Goal: Information Seeking & Learning: Learn about a topic

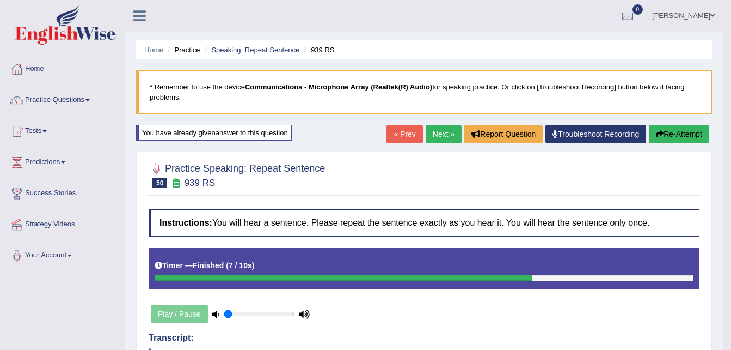
click at [675, 134] on button "Re-Attempt" at bounding box center [679, 134] width 60 height 19
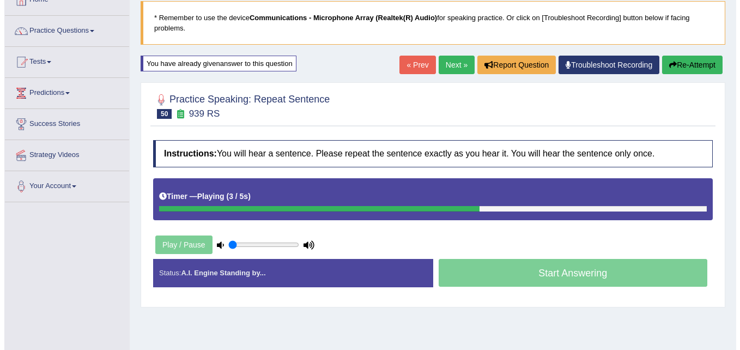
scroll to position [163, 0]
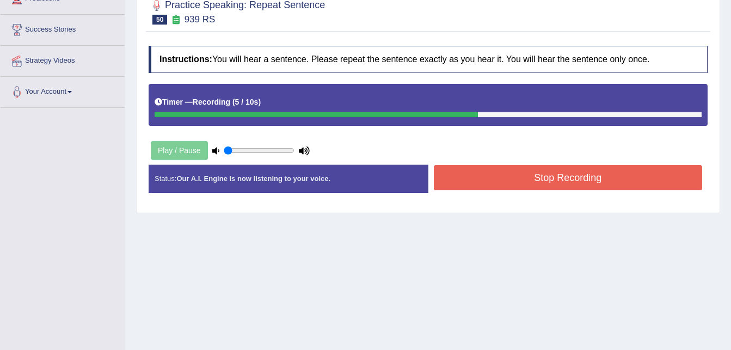
click at [621, 168] on button "Stop Recording" at bounding box center [568, 177] width 269 height 25
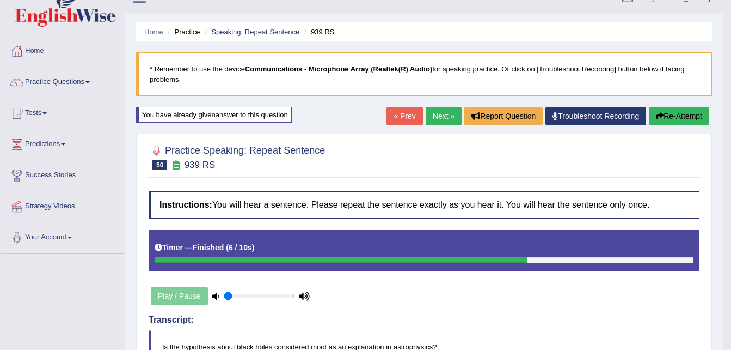
scroll to position [0, 0]
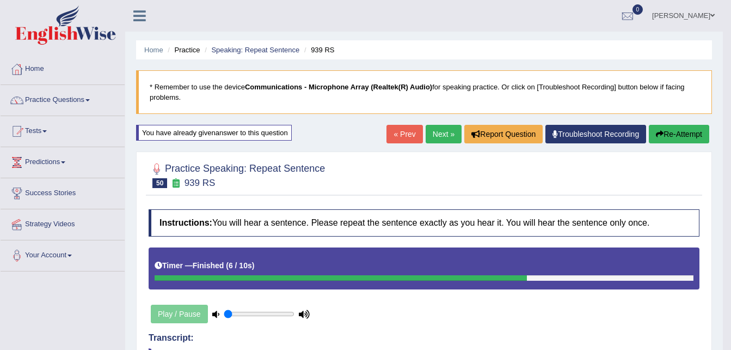
click at [444, 136] on link "Next »" at bounding box center [444, 134] width 36 height 19
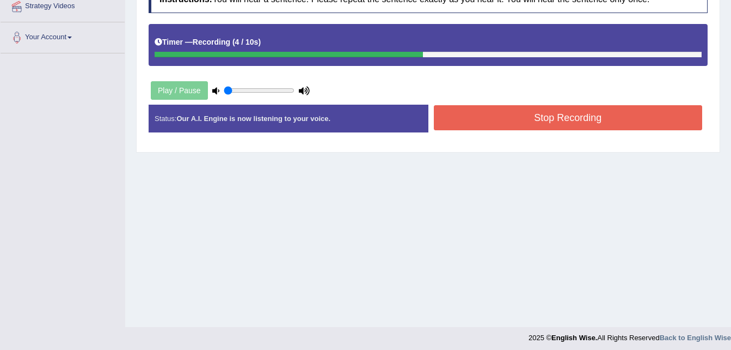
click at [589, 114] on button "Stop Recording" at bounding box center [568, 117] width 269 height 25
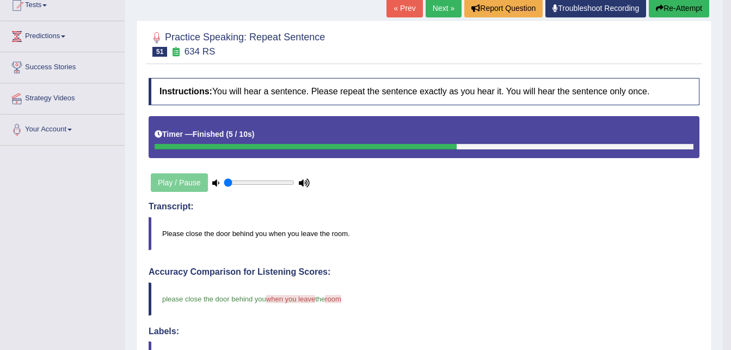
scroll to position [61, 0]
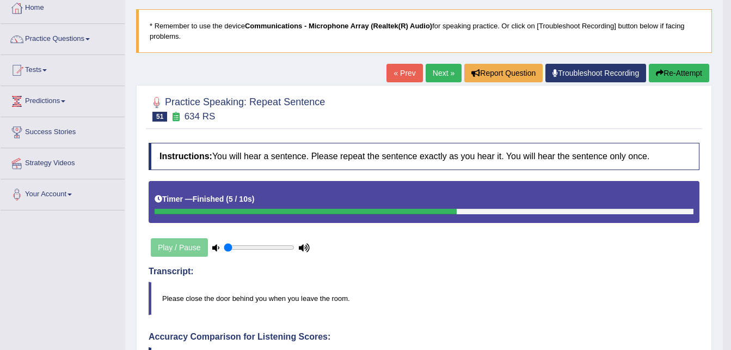
click at [684, 79] on button "Re-Attempt" at bounding box center [679, 73] width 60 height 19
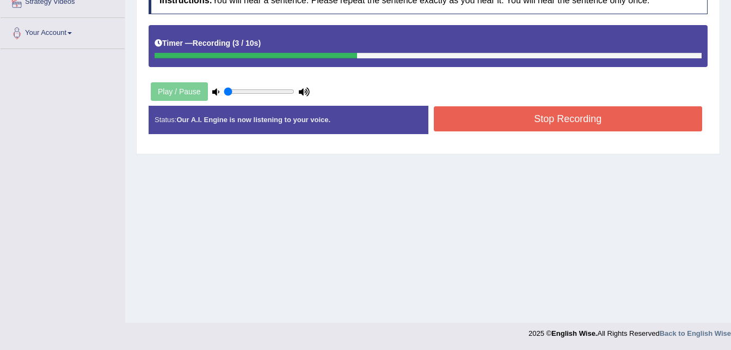
click at [610, 121] on button "Stop Recording" at bounding box center [568, 118] width 269 height 25
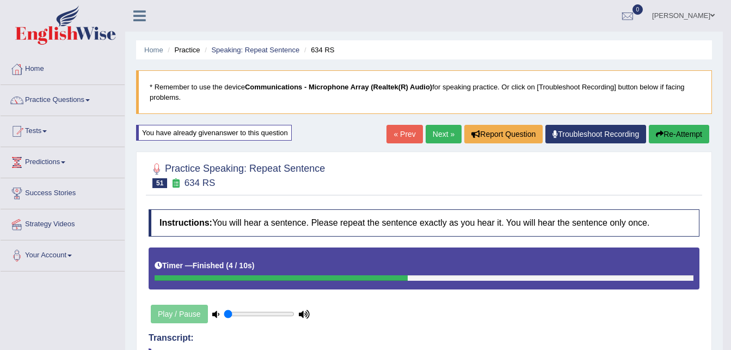
click at [436, 135] on link "Next »" at bounding box center [444, 134] width 36 height 19
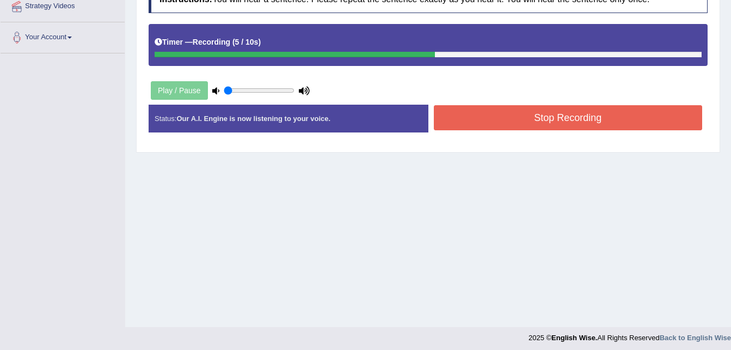
click at [540, 112] on button "Stop Recording" at bounding box center [568, 117] width 269 height 25
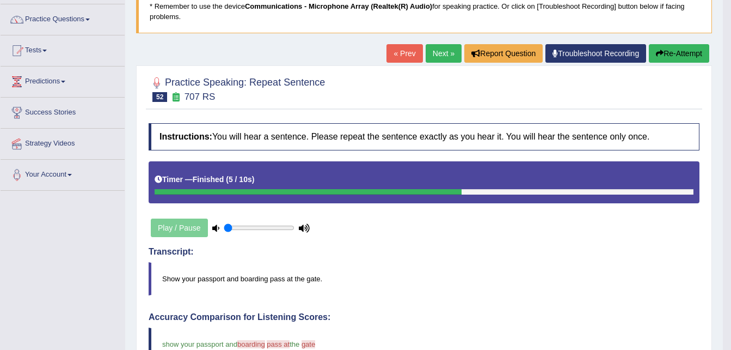
scroll to position [61, 0]
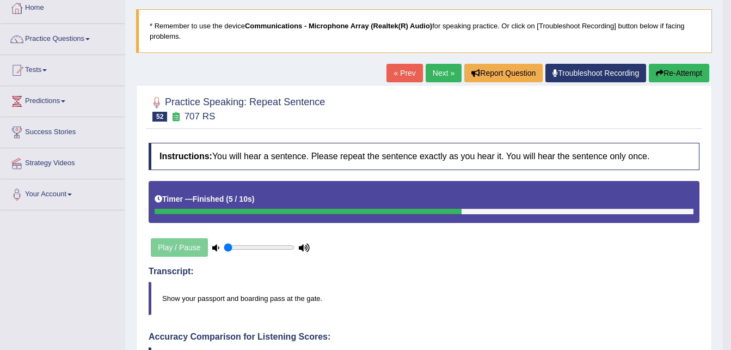
click at [681, 73] on button "Re-Attempt" at bounding box center [679, 73] width 60 height 19
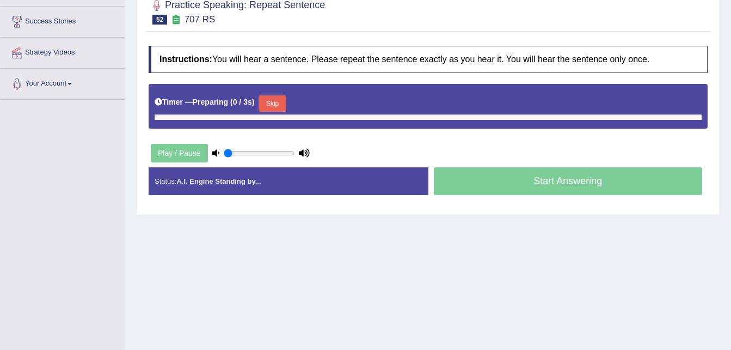
scroll to position [222, 0]
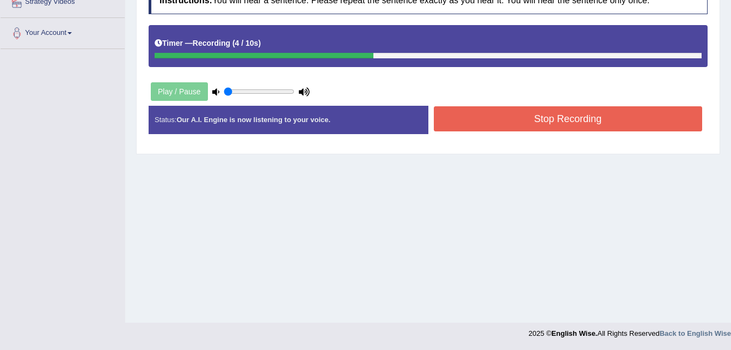
click at [573, 117] on button "Stop Recording" at bounding box center [568, 118] width 269 height 25
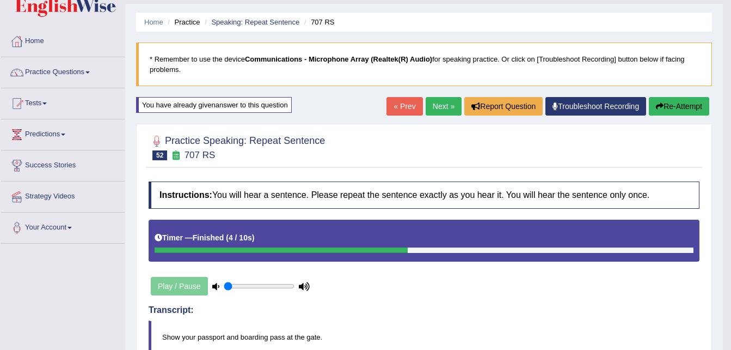
scroll to position [12, 0]
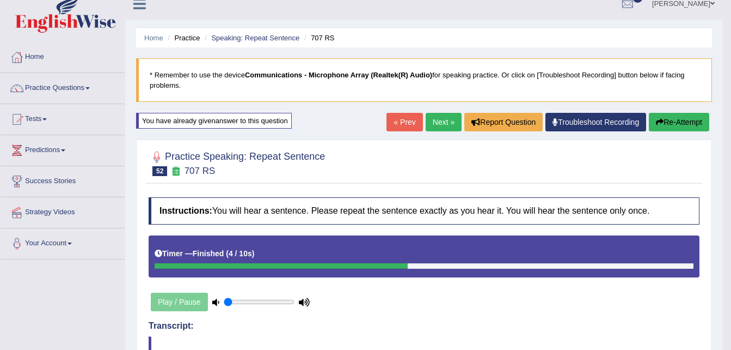
click at [436, 118] on link "Next »" at bounding box center [444, 122] width 36 height 19
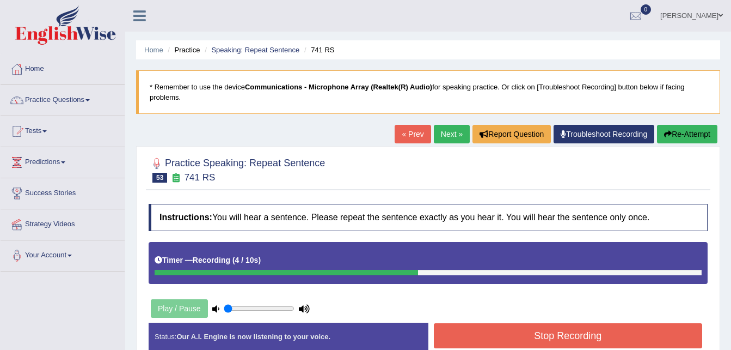
click at [541, 344] on button "Stop Recording" at bounding box center [568, 335] width 269 height 25
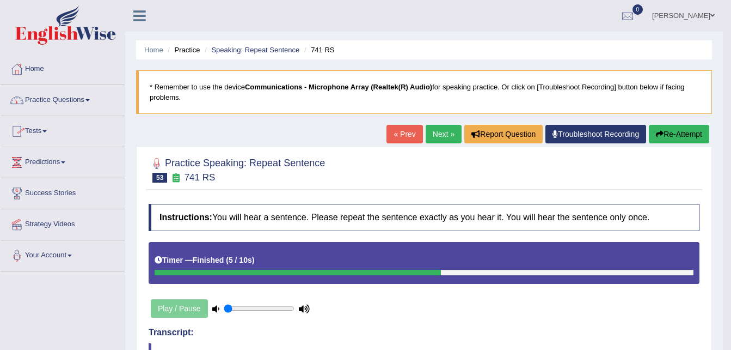
click at [89, 99] on span at bounding box center [88, 100] width 4 height 2
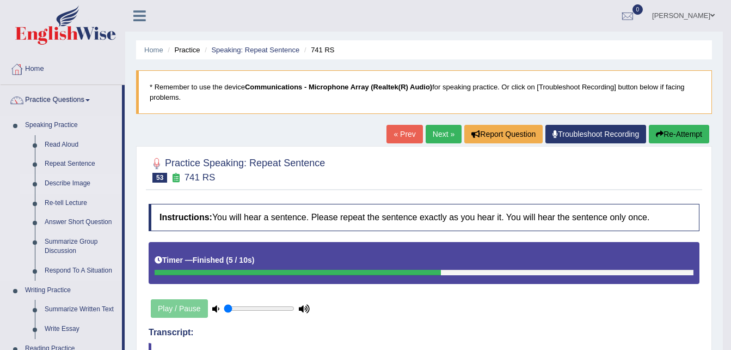
click at [69, 184] on link "Describe Image" at bounding box center [81, 184] width 82 height 20
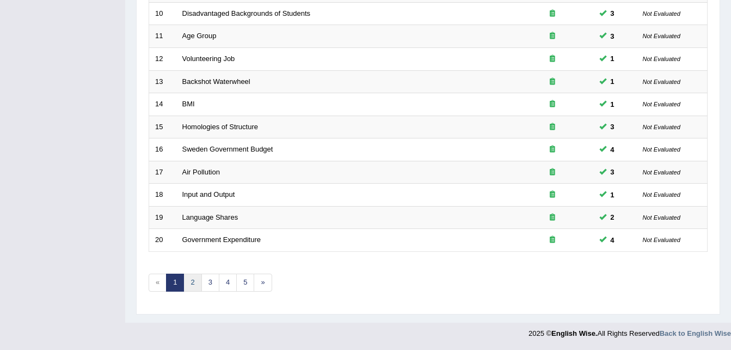
click at [191, 282] on link "2" at bounding box center [193, 282] width 18 height 18
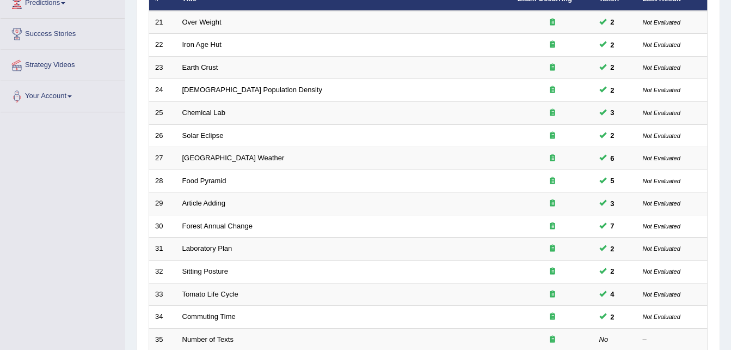
scroll to position [272, 0]
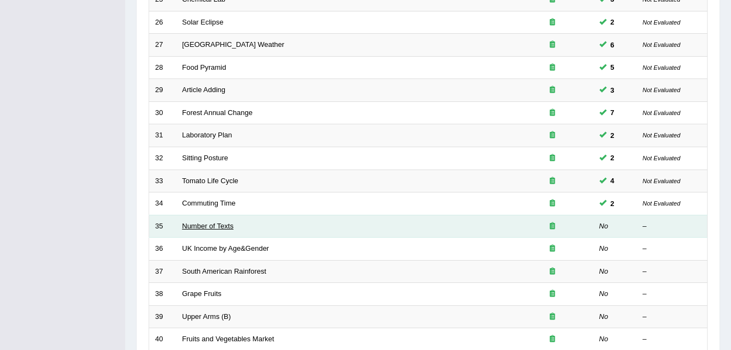
click at [202, 224] on link "Number of Texts" at bounding box center [207, 226] width 51 height 8
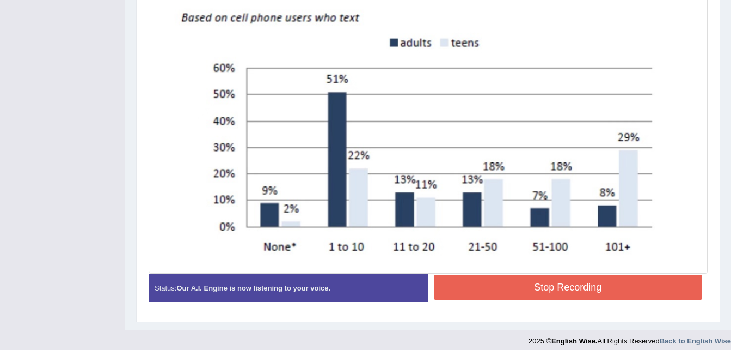
scroll to position [384, 0]
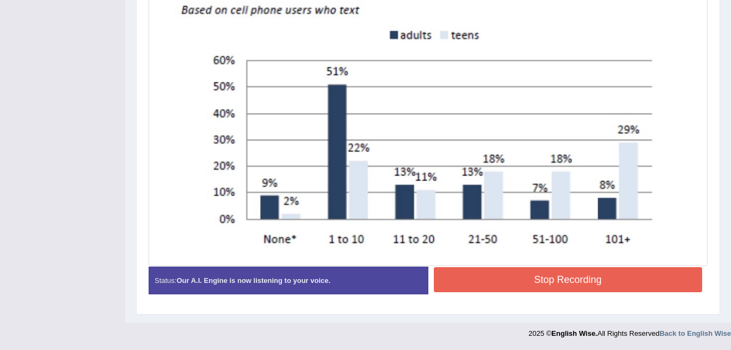
click at [552, 16] on img at bounding box center [428, 93] width 554 height 340
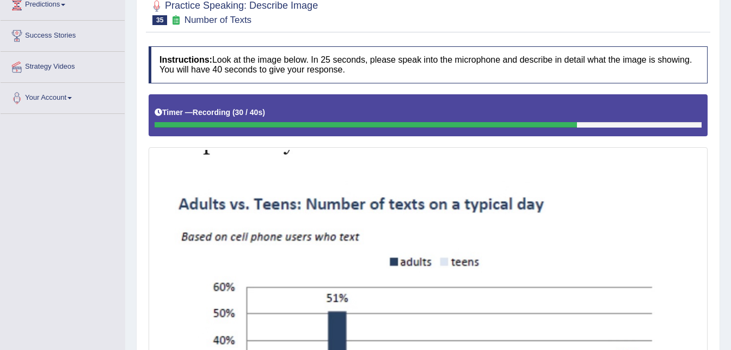
scroll to position [112, 0]
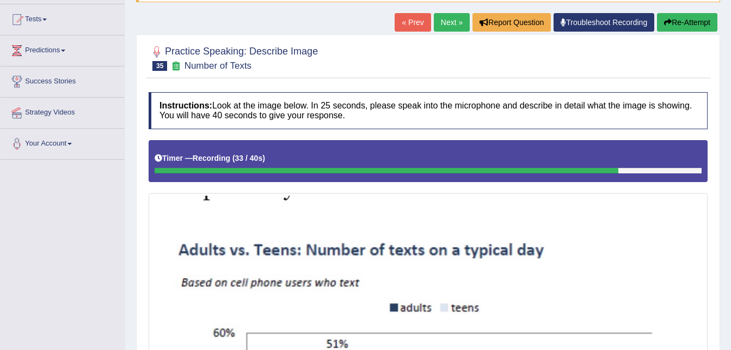
click at [650, 68] on div at bounding box center [428, 57] width 559 height 33
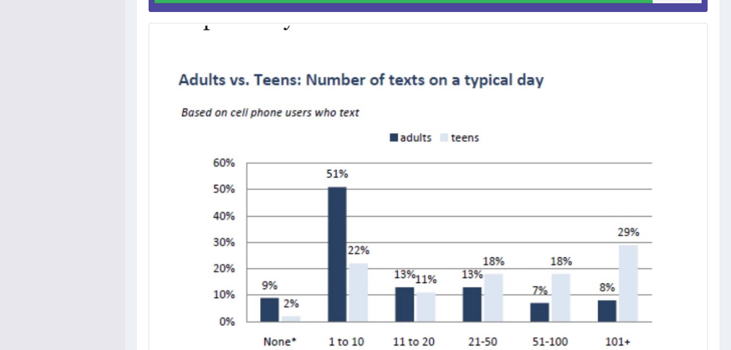
scroll to position [384, 0]
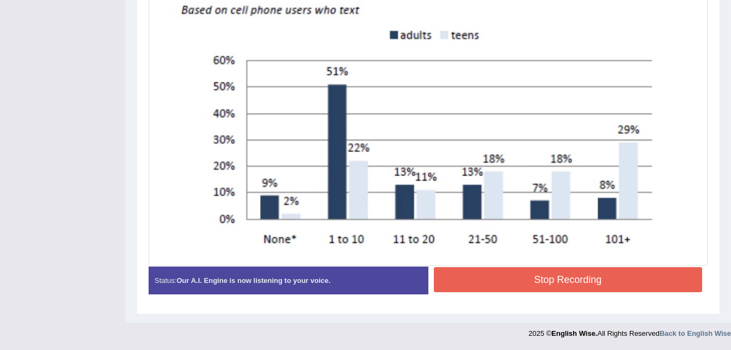
click at [531, 278] on button "Stop Recording" at bounding box center [568, 279] width 269 height 25
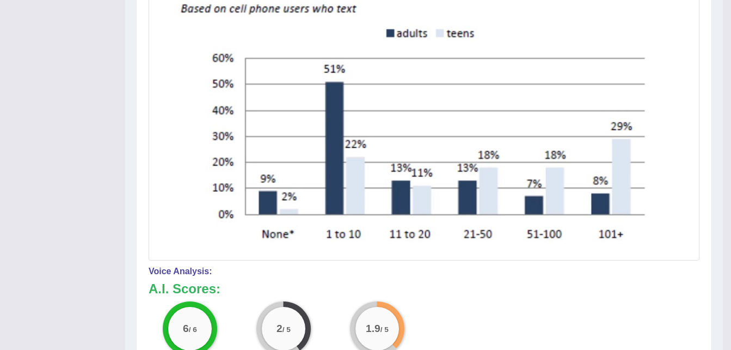
click at [577, 302] on div "6 / 6 Content 2 / 5 Oral fluency 1.9 / 5 Pronunciation" at bounding box center [424, 336] width 562 height 70
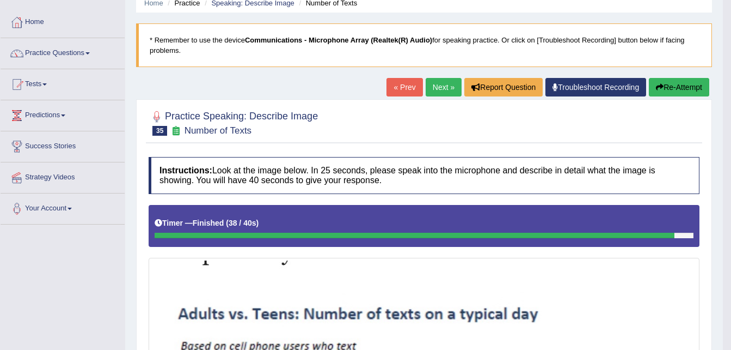
scroll to position [0, 0]
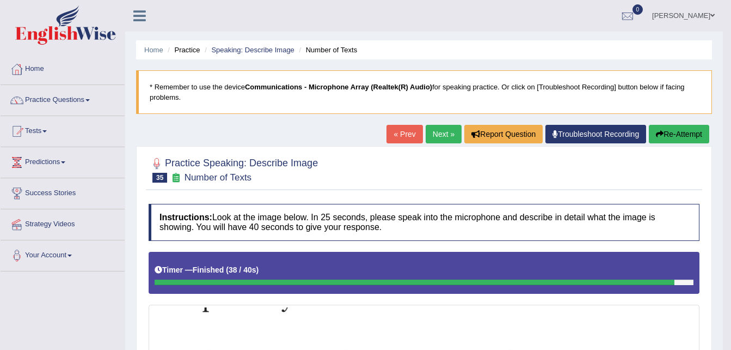
click at [445, 137] on link "Next »" at bounding box center [444, 134] width 36 height 19
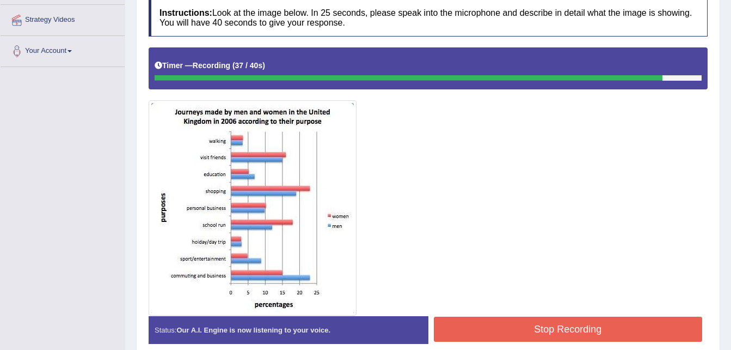
scroll to position [254, 0]
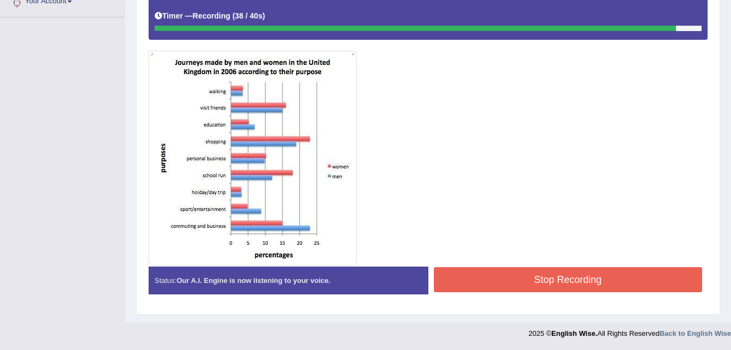
click at [484, 276] on button "Stop Recording" at bounding box center [568, 279] width 269 height 25
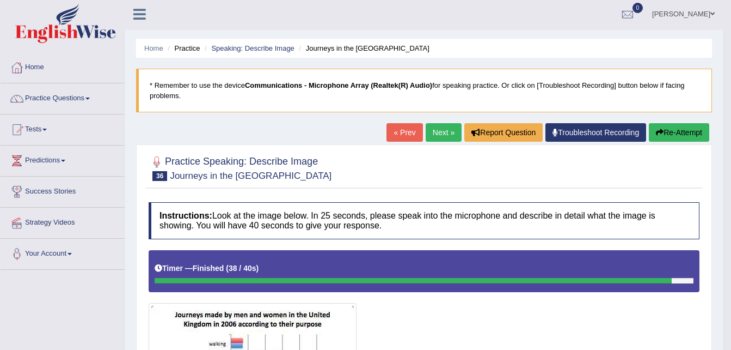
scroll to position [0, 0]
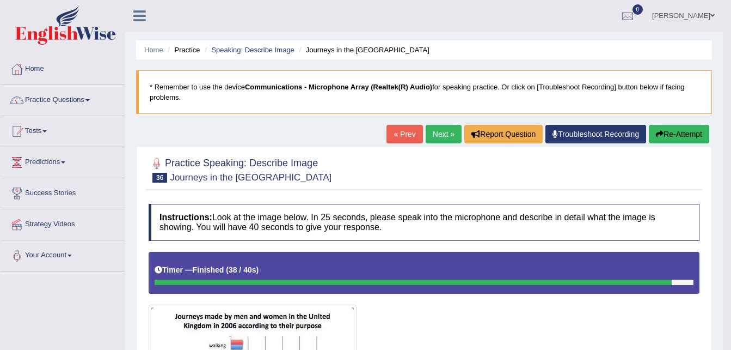
click at [435, 137] on link "Next »" at bounding box center [444, 134] width 36 height 19
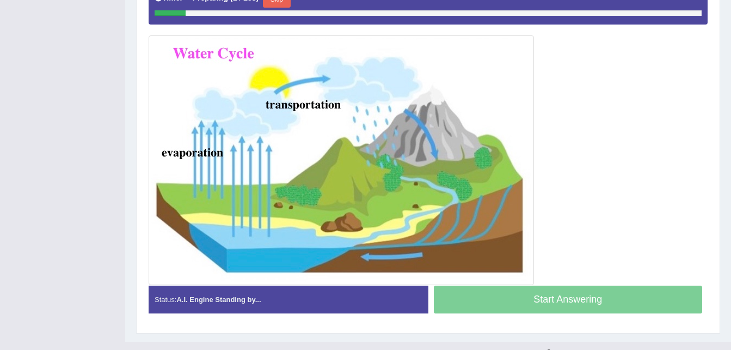
scroll to position [272, 0]
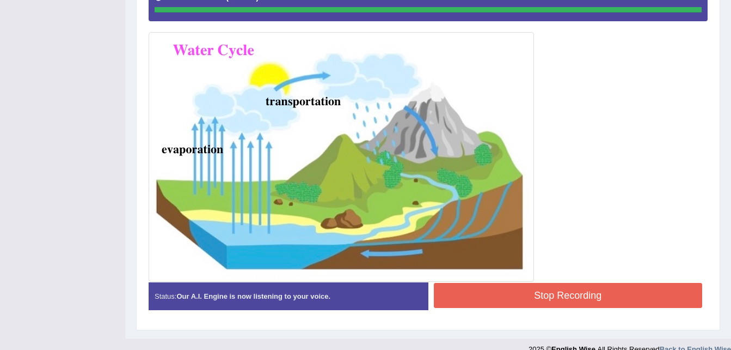
click at [595, 292] on button "Stop Recording" at bounding box center [568, 295] width 269 height 25
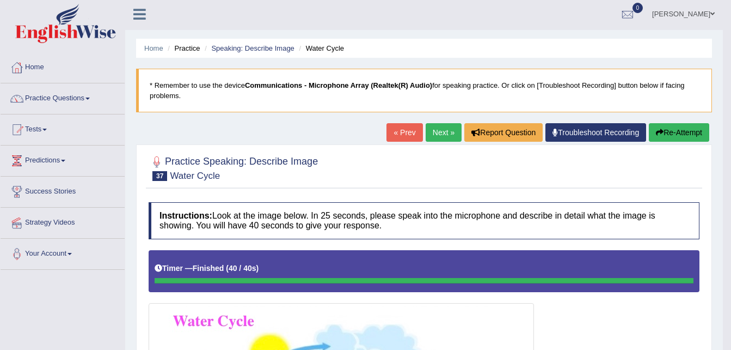
scroll to position [0, 0]
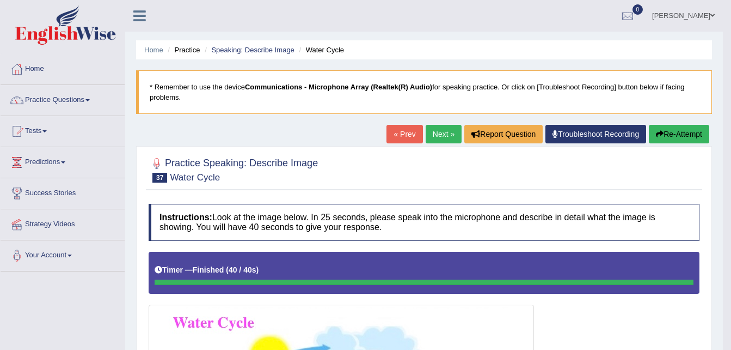
click at [440, 135] on link "Next »" at bounding box center [444, 134] width 36 height 19
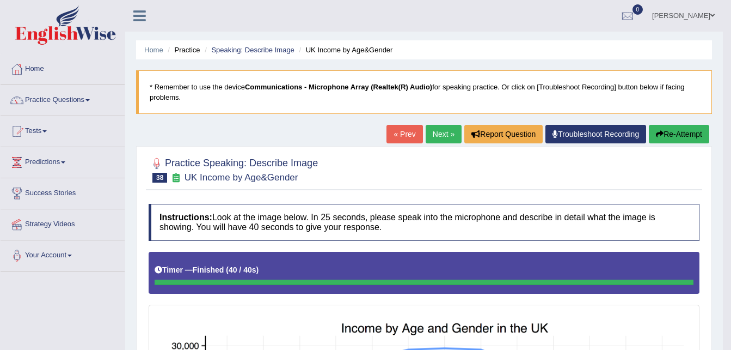
click at [685, 129] on button "Re-Attempt" at bounding box center [679, 134] width 60 height 19
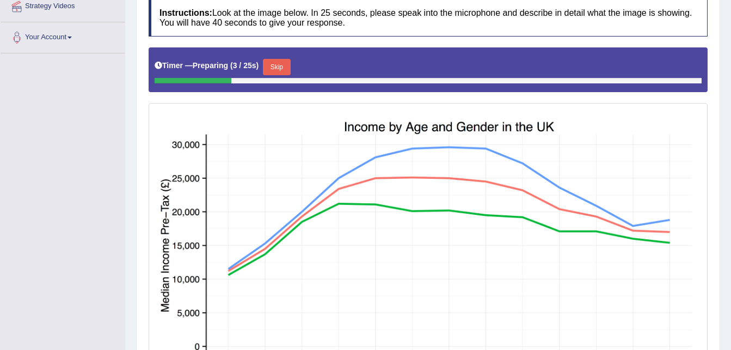
click at [278, 69] on button "Skip" at bounding box center [276, 67] width 27 height 16
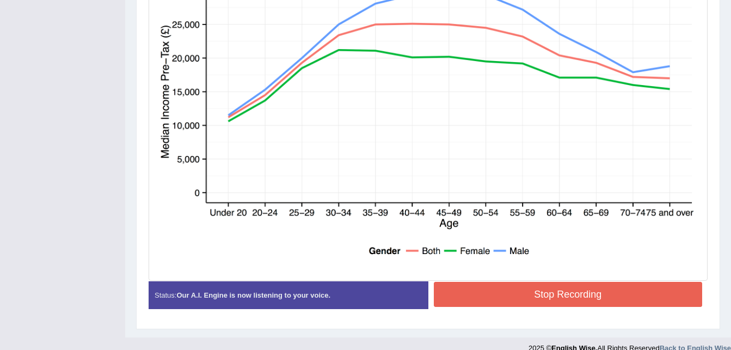
scroll to position [375, 0]
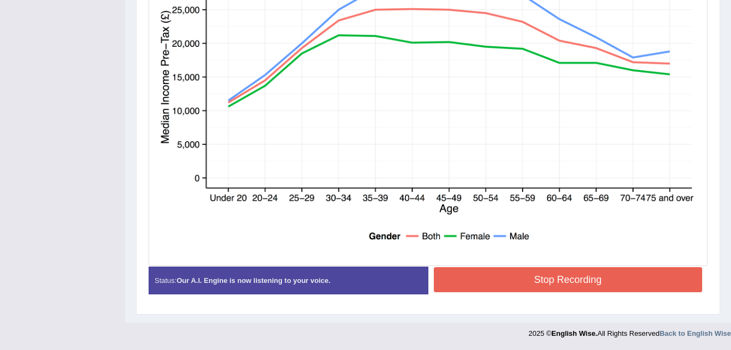
click at [509, 272] on button "Stop Recording" at bounding box center [568, 279] width 269 height 25
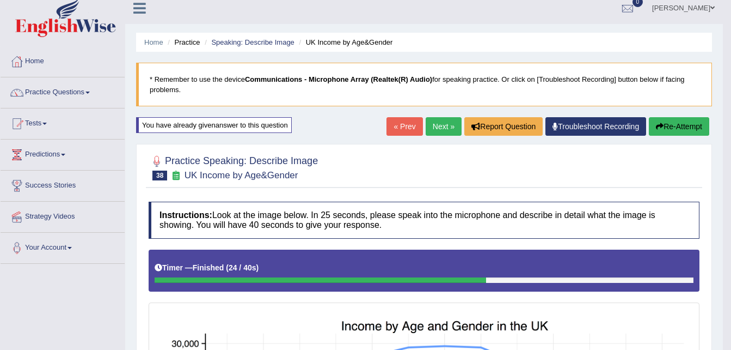
scroll to position [0, 0]
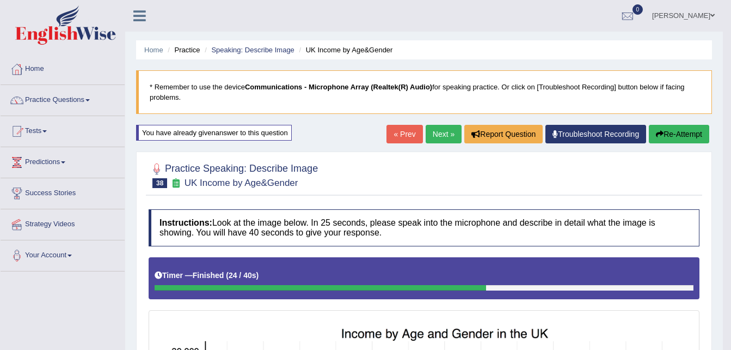
click at [664, 135] on button "Re-Attempt" at bounding box center [679, 134] width 60 height 19
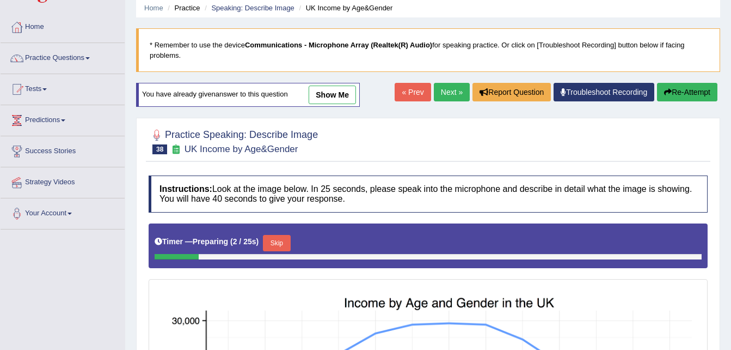
scroll to position [109, 0]
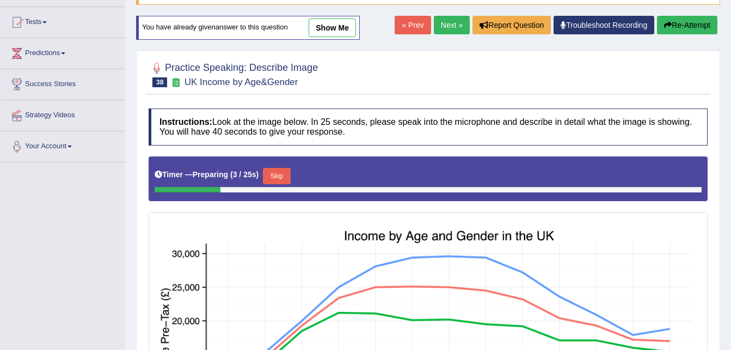
click at [280, 173] on button "Skip" at bounding box center [276, 176] width 27 height 16
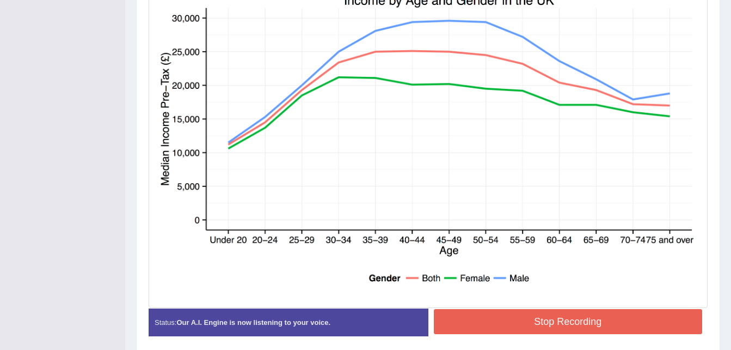
scroll to position [375, 0]
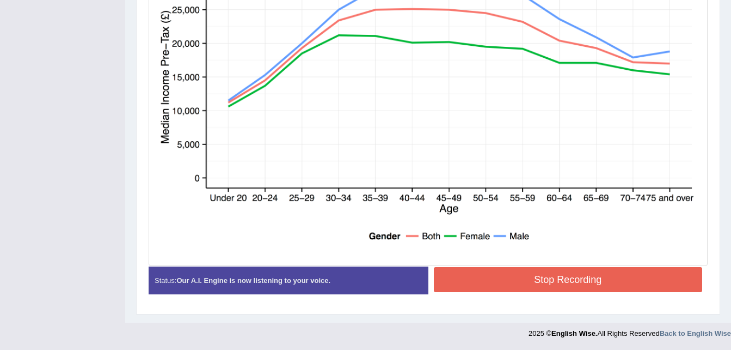
click at [575, 268] on button "Stop Recording" at bounding box center [568, 279] width 269 height 25
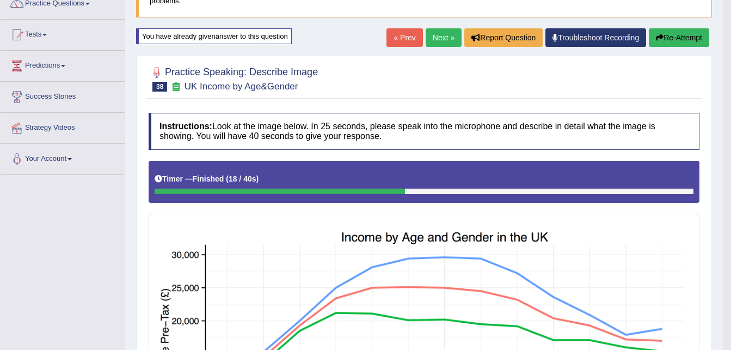
scroll to position [54, 0]
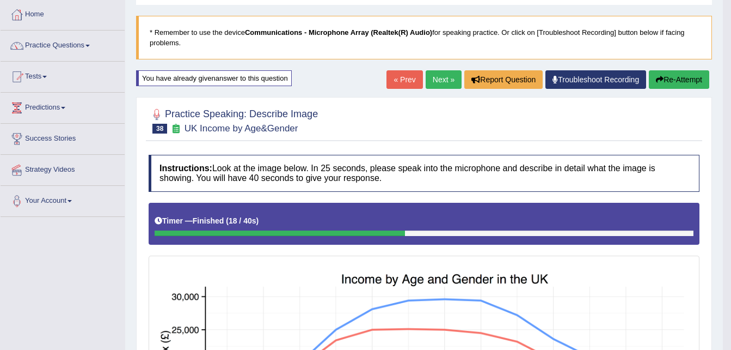
click at [671, 85] on button "Re-Attempt" at bounding box center [679, 79] width 60 height 19
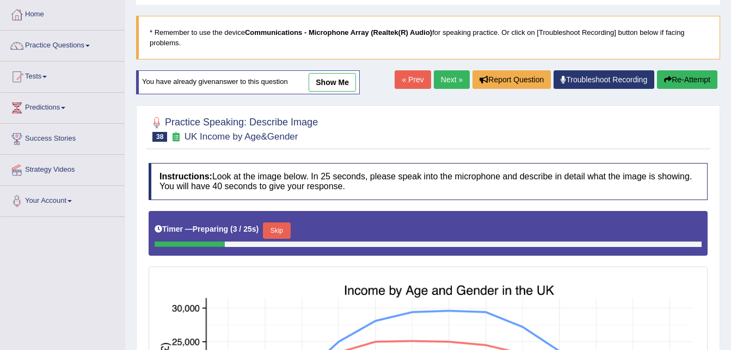
click at [283, 230] on button "Skip" at bounding box center [276, 230] width 27 height 16
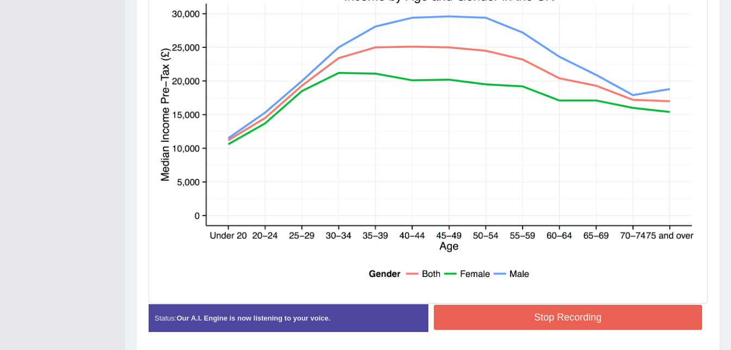
scroll to position [375, 0]
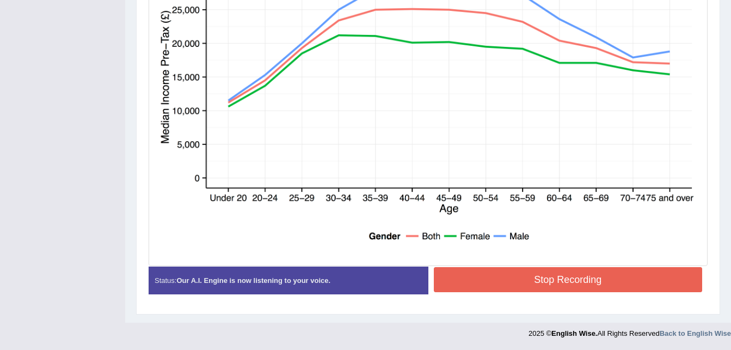
click at [500, 272] on button "Stop Recording" at bounding box center [568, 279] width 269 height 25
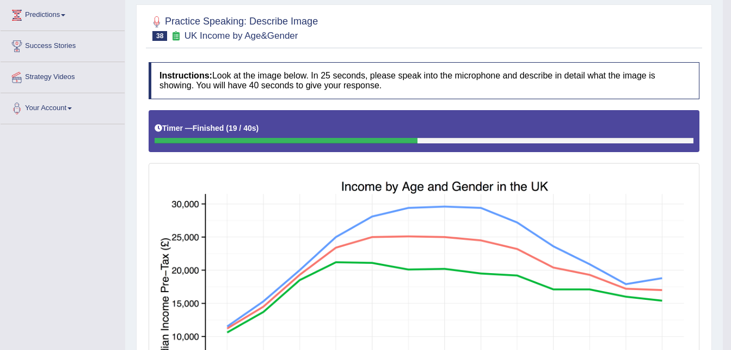
scroll to position [103, 0]
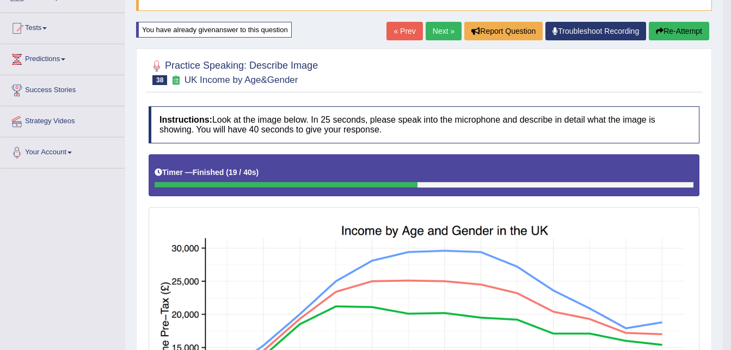
click at [683, 32] on button "Re-Attempt" at bounding box center [679, 31] width 60 height 19
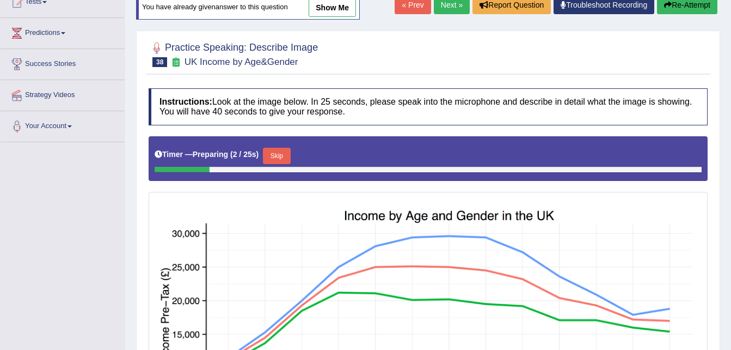
scroll to position [109, 0]
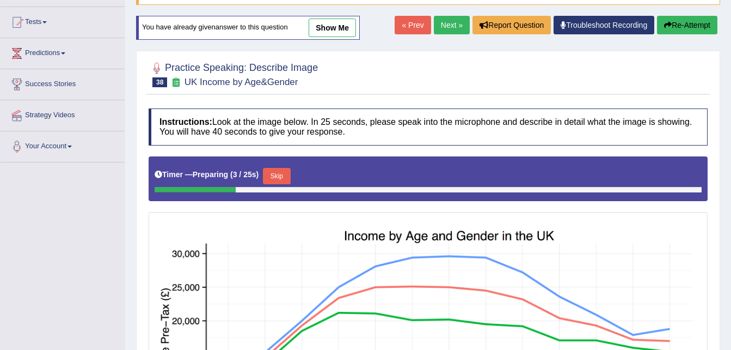
click at [282, 178] on button "Skip" at bounding box center [276, 176] width 27 height 16
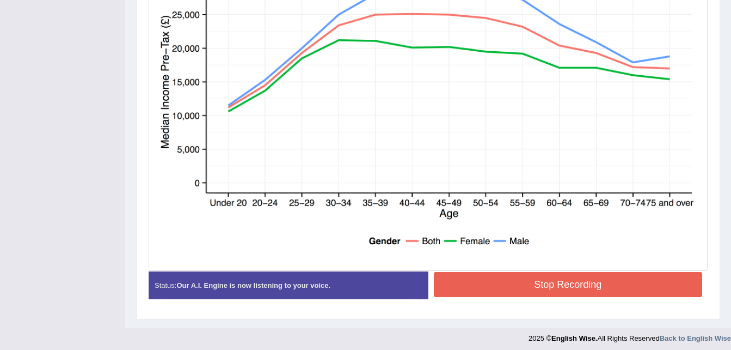
scroll to position [375, 0]
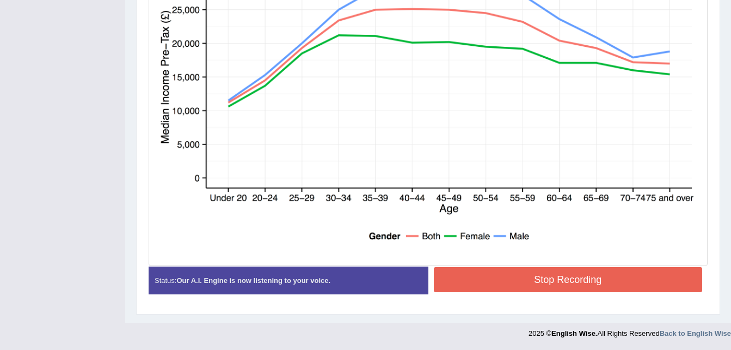
click at [587, 277] on button "Stop Recording" at bounding box center [568, 279] width 269 height 25
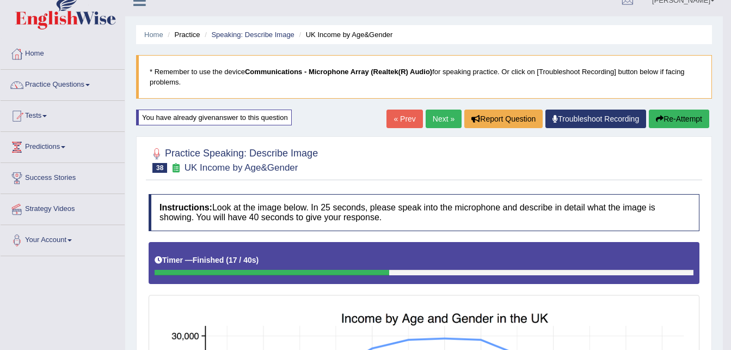
scroll to position [0, 0]
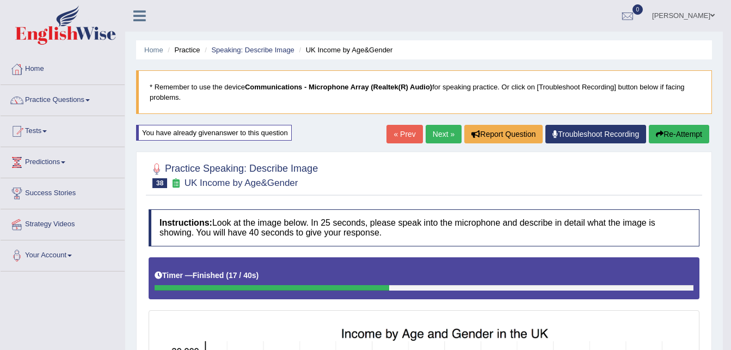
click at [677, 135] on button "Re-Attempt" at bounding box center [679, 134] width 60 height 19
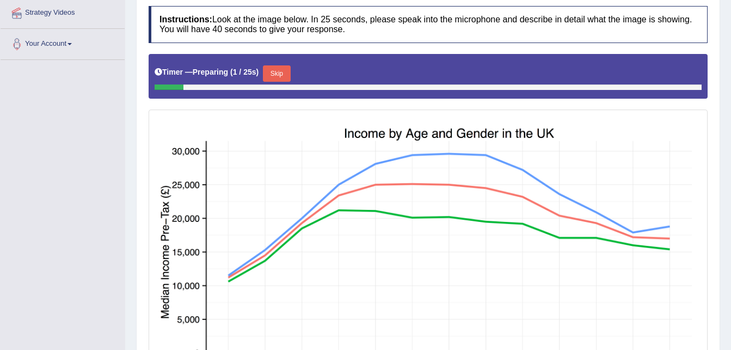
scroll to position [218, 0]
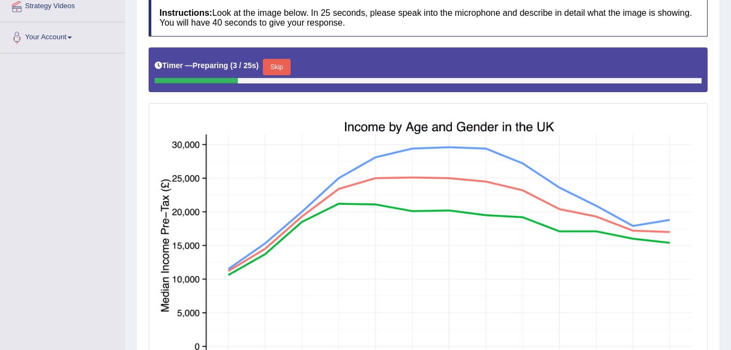
click at [282, 69] on button "Skip" at bounding box center [276, 67] width 27 height 16
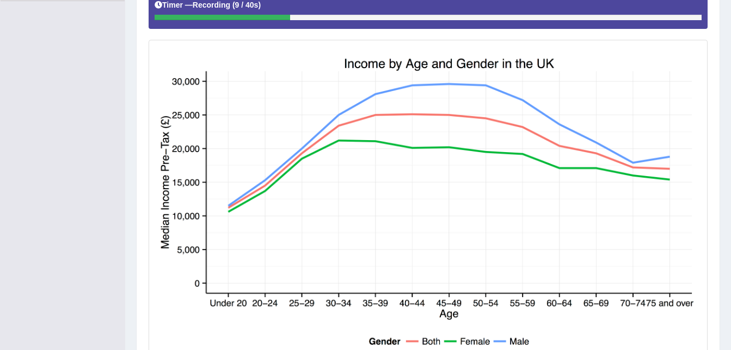
scroll to position [375, 0]
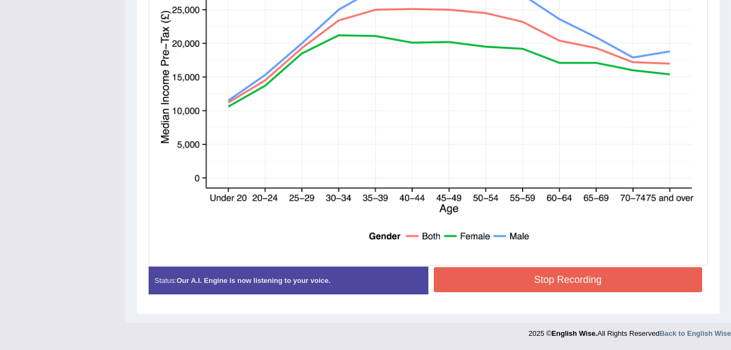
click at [502, 273] on button "Stop Recording" at bounding box center [568, 279] width 269 height 25
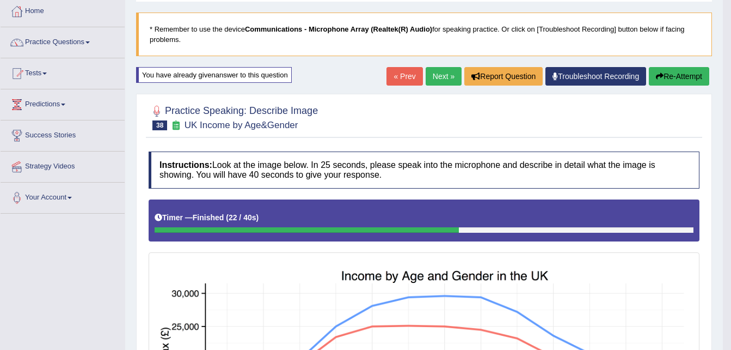
scroll to position [0, 0]
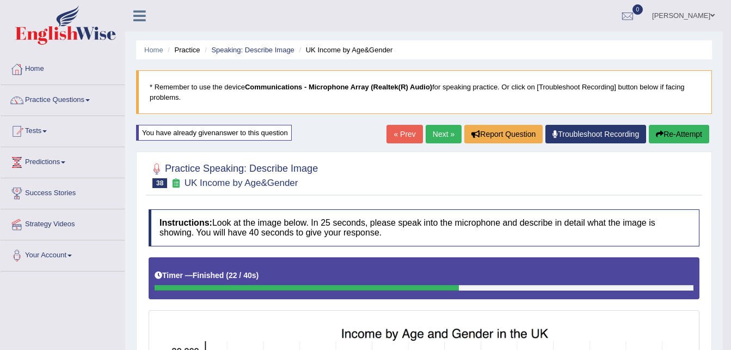
click at [438, 132] on link "Next »" at bounding box center [444, 134] width 36 height 19
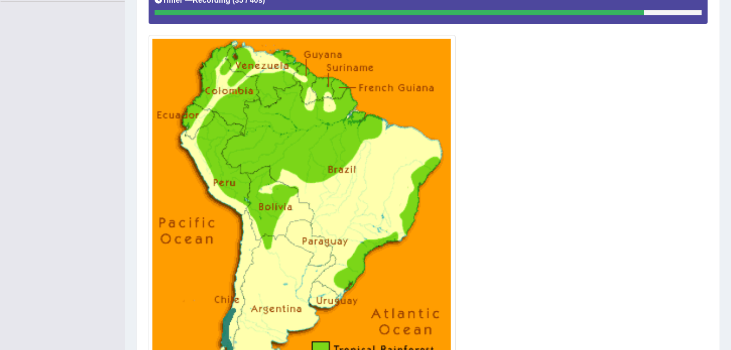
scroll to position [378, 0]
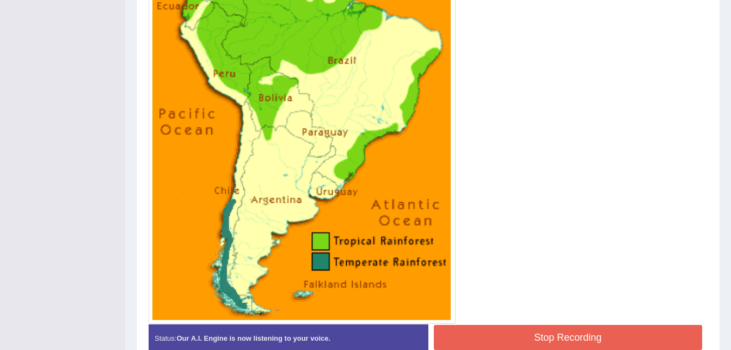
click at [462, 339] on button "Stop Recording" at bounding box center [568, 337] width 269 height 25
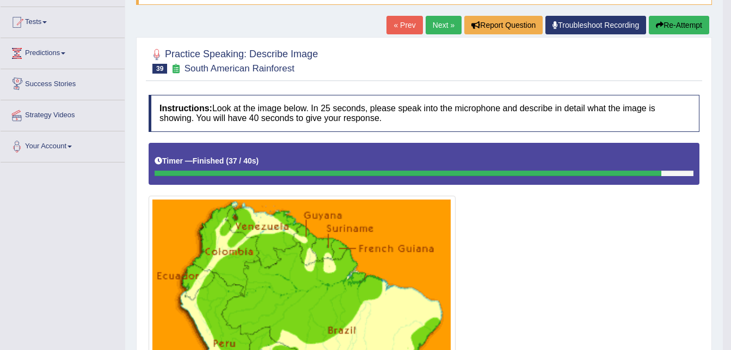
scroll to position [0, 0]
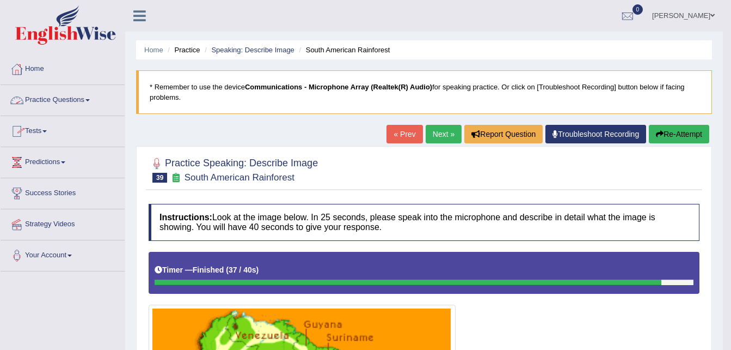
click at [90, 100] on span at bounding box center [88, 100] width 4 height 2
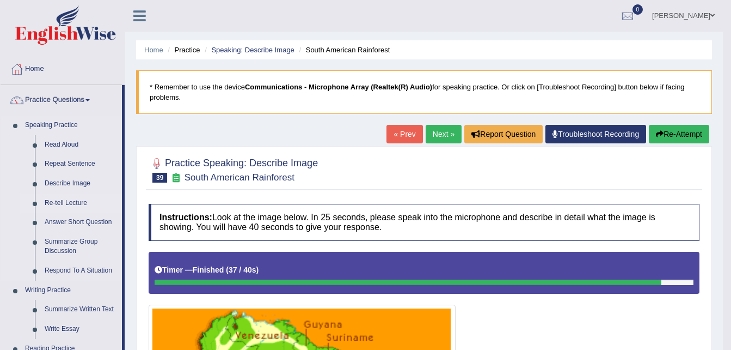
click at [64, 202] on link "Re-tell Lecture" at bounding box center [81, 203] width 82 height 20
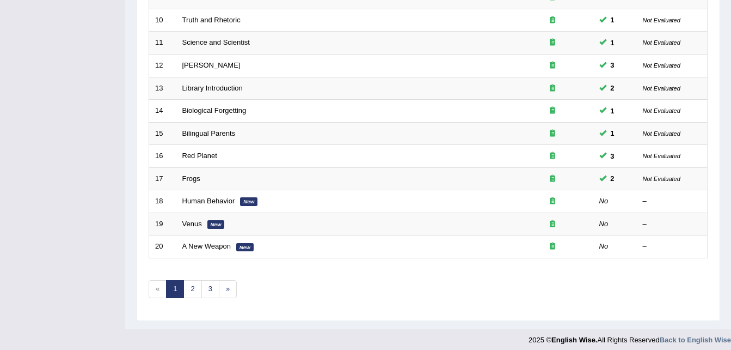
scroll to position [371, 0]
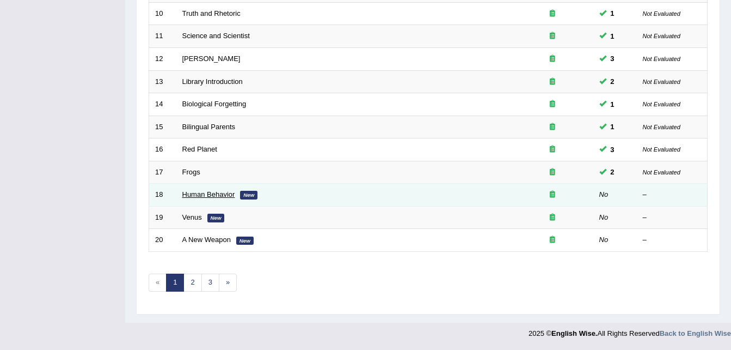
click at [196, 196] on link "Human Behavior" at bounding box center [208, 194] width 53 height 8
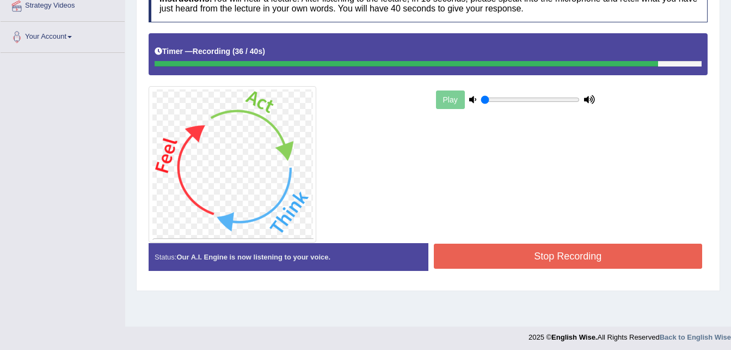
scroll to position [222, 0]
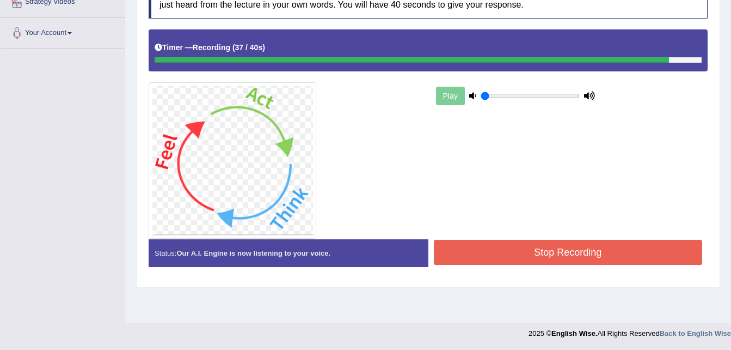
click at [606, 243] on button "Stop Recording" at bounding box center [568, 252] width 269 height 25
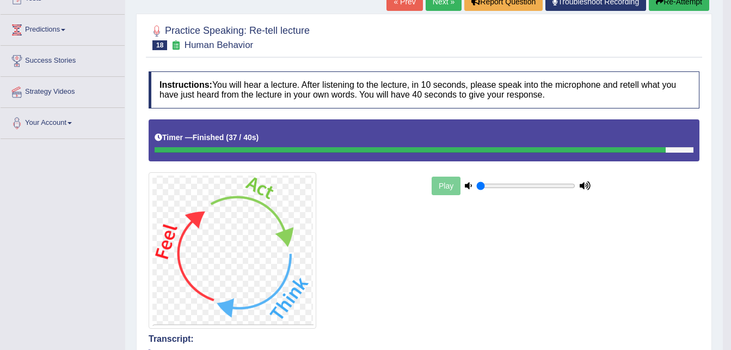
scroll to position [277, 0]
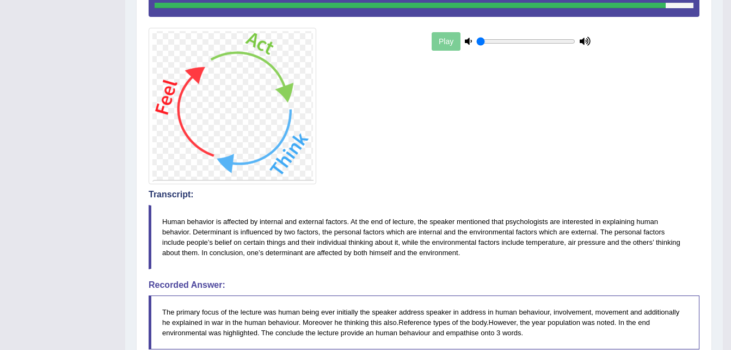
click at [453, 44] on div "Play" at bounding box center [511, 41] width 163 height 27
click at [451, 42] on div "Play" at bounding box center [511, 41] width 163 height 27
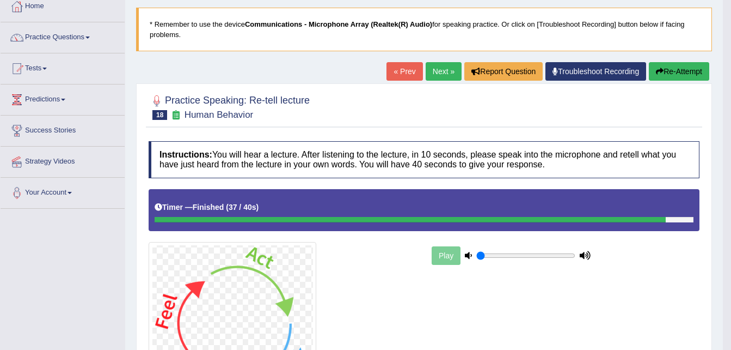
scroll to position [4, 0]
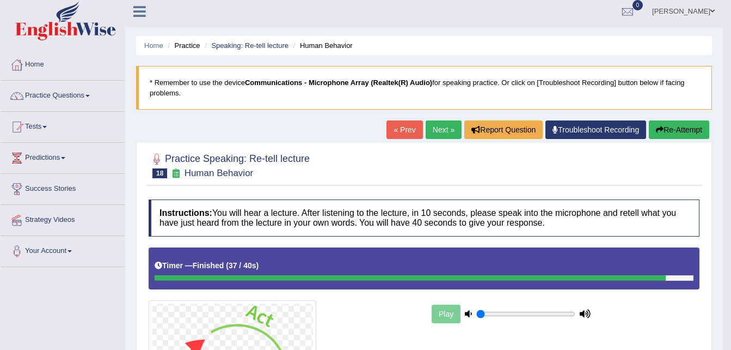
click at [674, 132] on button "Re-Attempt" at bounding box center [679, 129] width 60 height 19
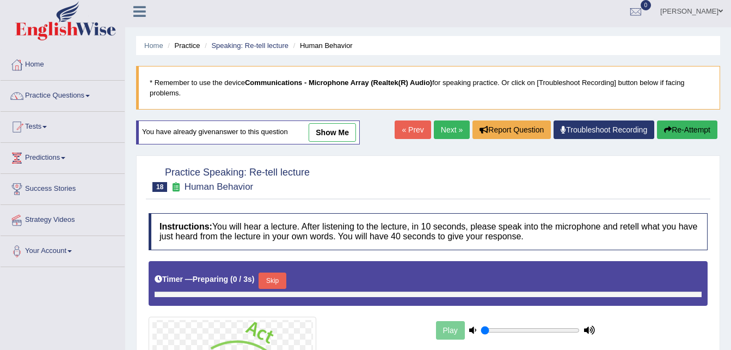
click at [267, 273] on button "Skip" at bounding box center [272, 280] width 27 height 16
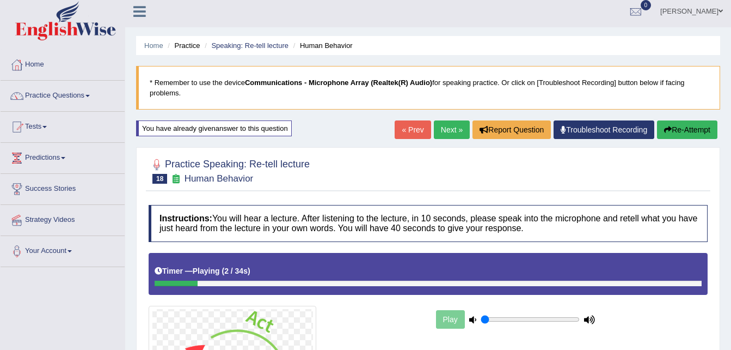
click at [422, 282] on div at bounding box center [428, 282] width 547 height 5
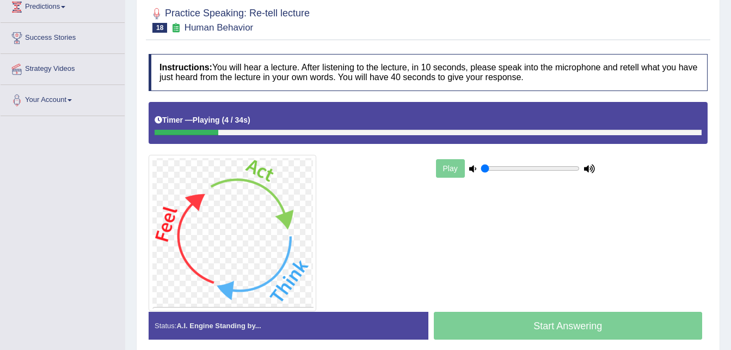
scroll to position [168, 0]
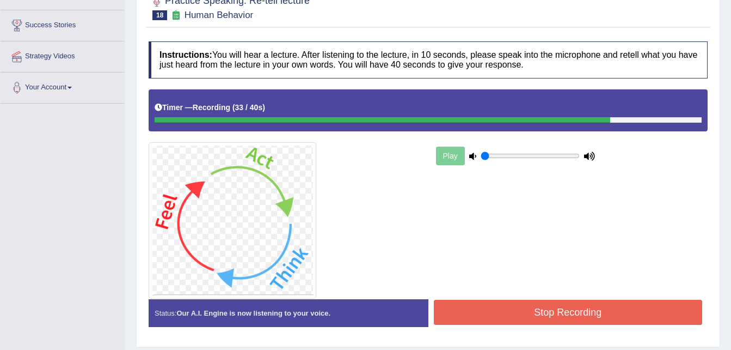
click at [587, 311] on button "Stop Recording" at bounding box center [568, 312] width 269 height 25
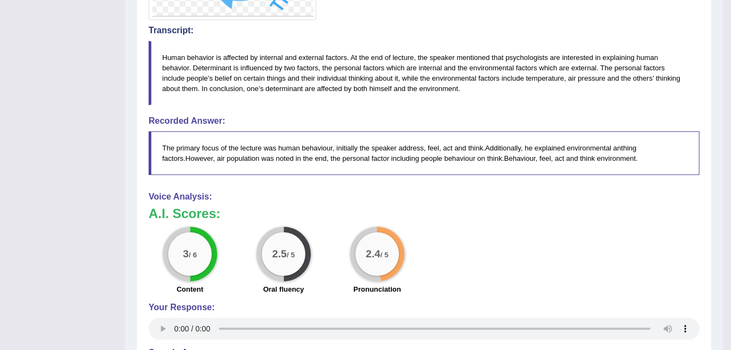
scroll to position [423, 0]
